Goal: Book appointment/travel/reservation

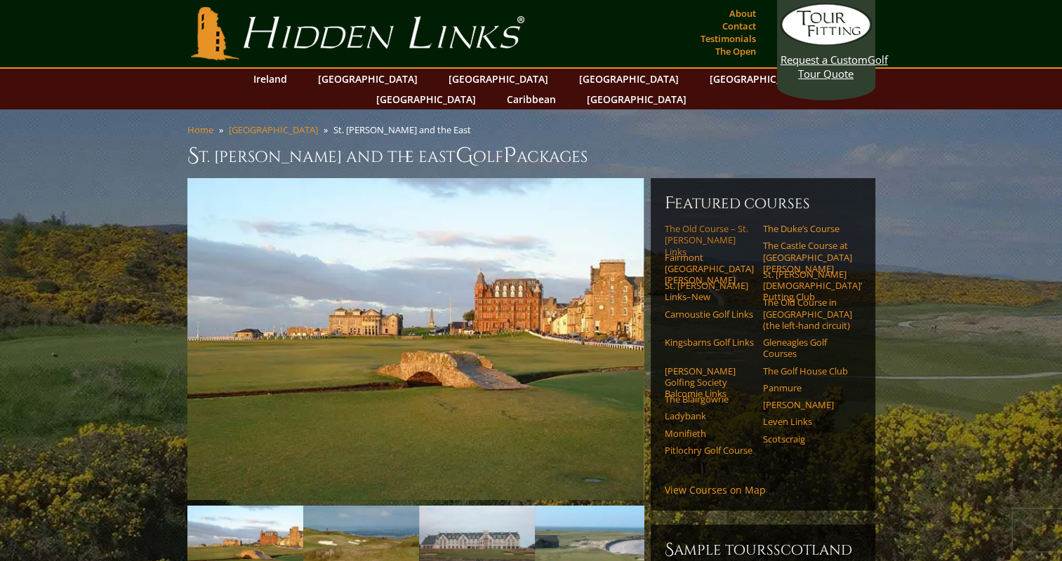
click at [680, 223] on link "The Old Course – St. [PERSON_NAME] Links" at bounding box center [708, 240] width 89 height 34
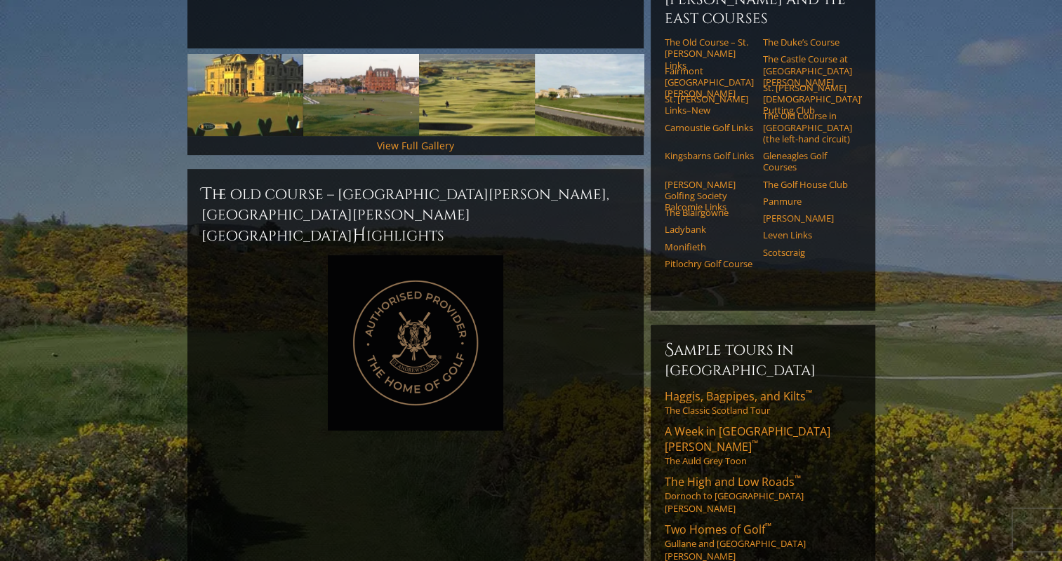
scroll to position [491, 0]
click at [413, 267] on img at bounding box center [415, 342] width 175 height 175
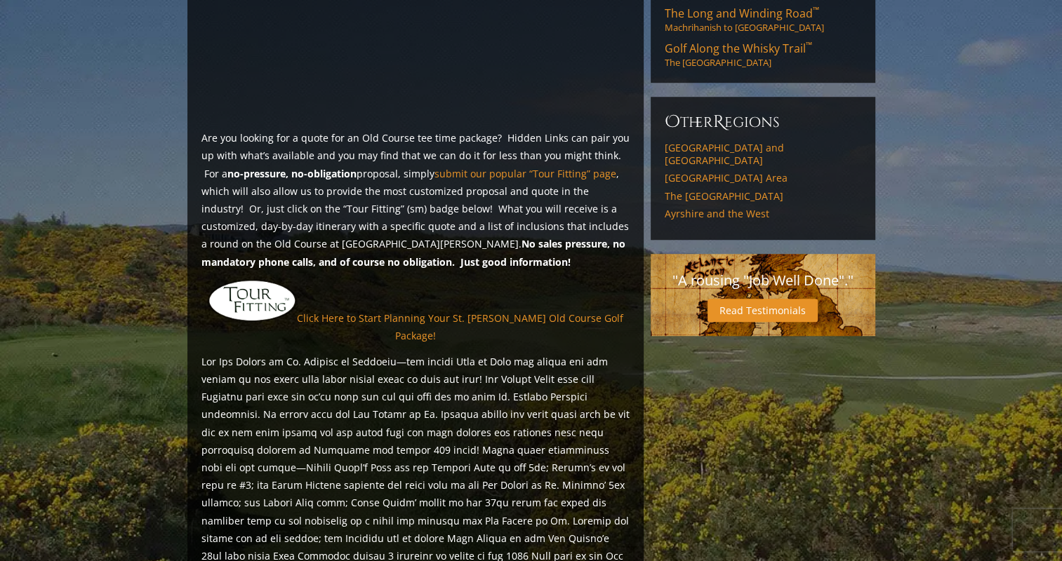
scroll to position [1075, 0]
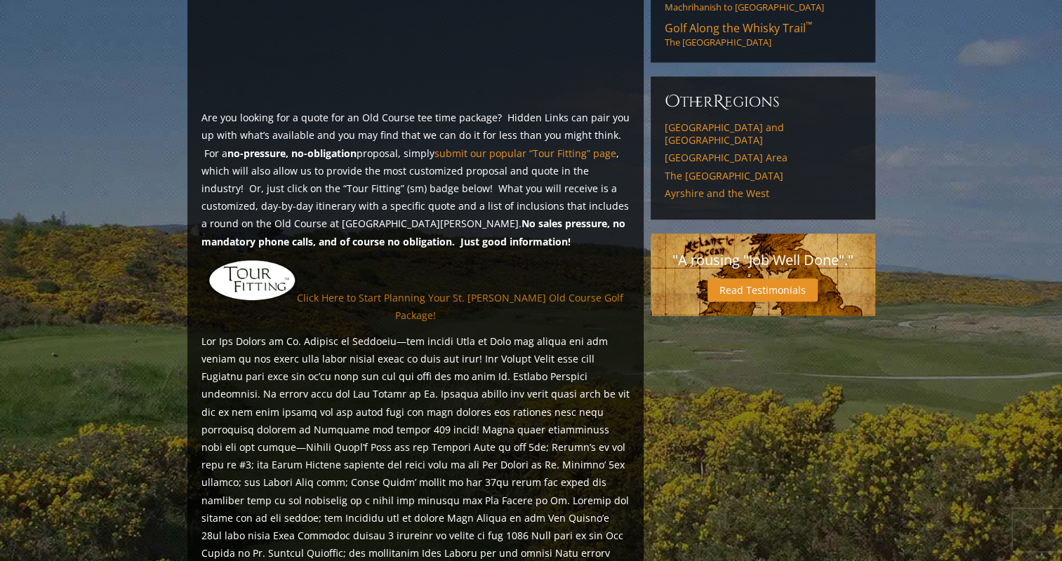
click at [366, 291] on link "Click Here to Start Planning Your St. [PERSON_NAME] Old Course Golf Package!" at bounding box center [460, 306] width 326 height 31
